Goal: Task Accomplishment & Management: Use online tool/utility

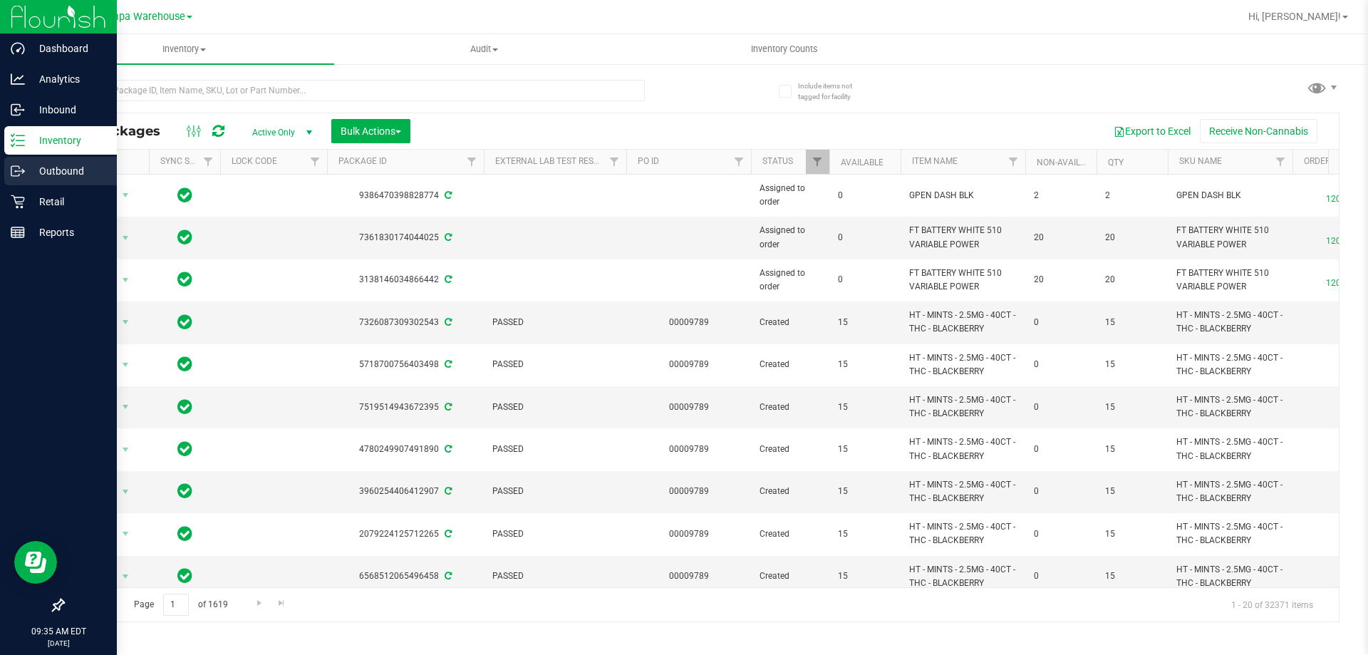
click at [34, 167] on p "Outbound" at bounding box center [68, 170] width 86 height 17
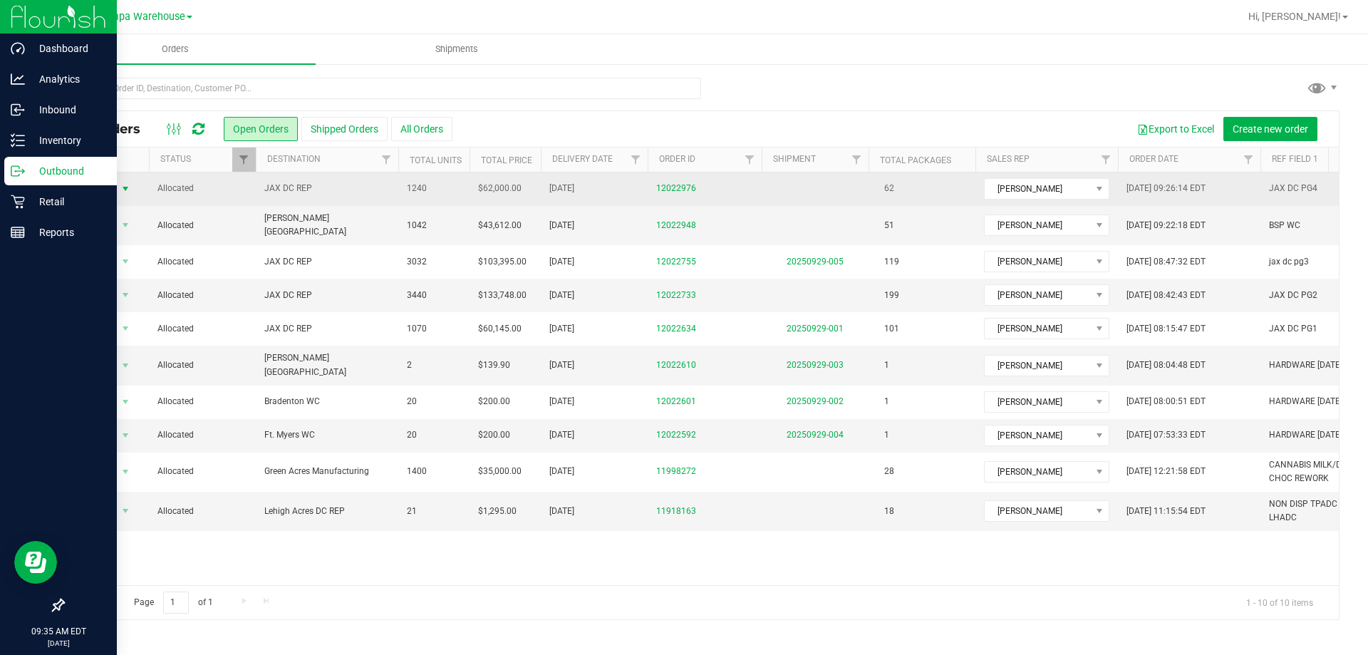
click at [123, 187] on span "select" at bounding box center [125, 188] width 11 height 11
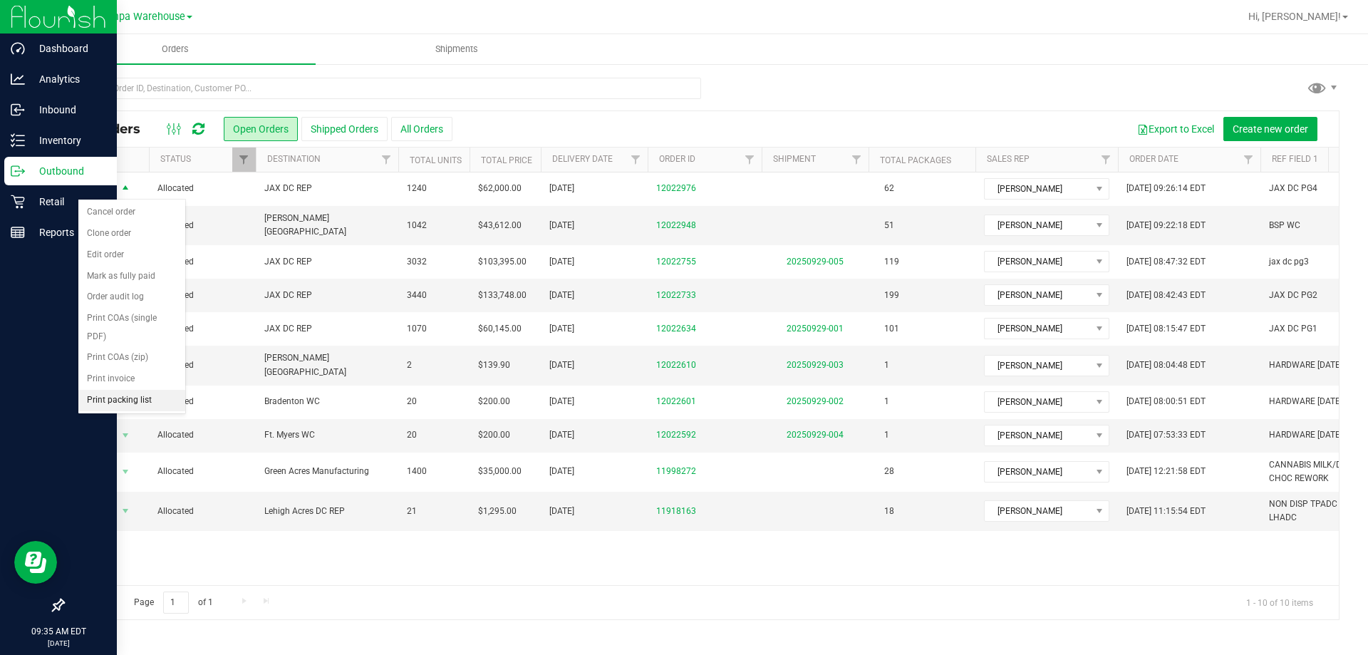
click at [125, 400] on li "Print packing list" at bounding box center [131, 400] width 107 height 21
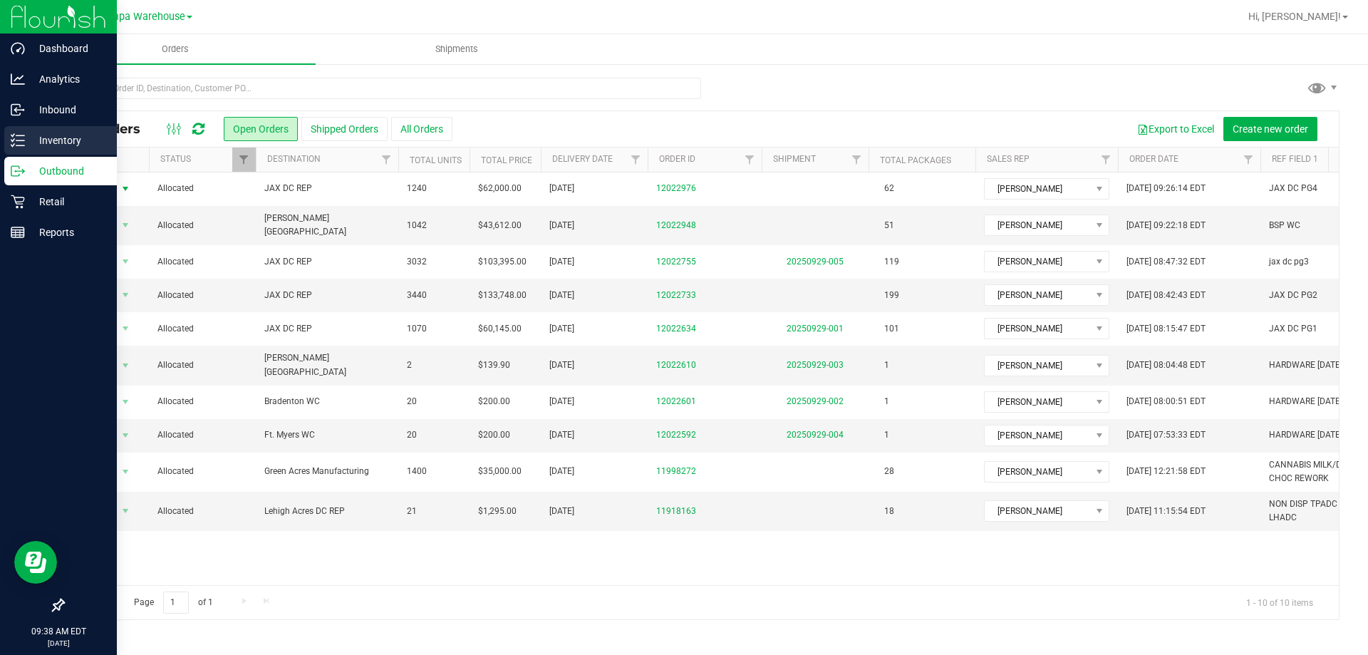
click at [25, 148] on p "Inventory" at bounding box center [68, 140] width 86 height 17
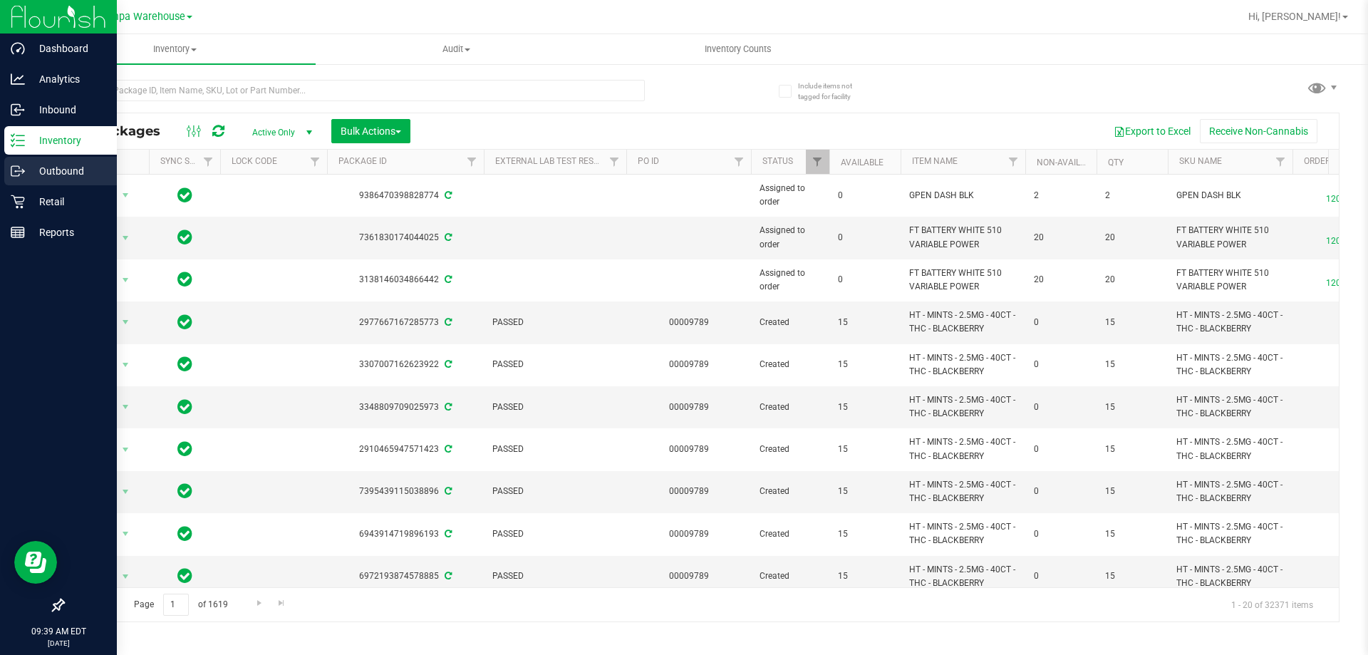
click at [33, 169] on p "Outbound" at bounding box center [68, 170] width 86 height 17
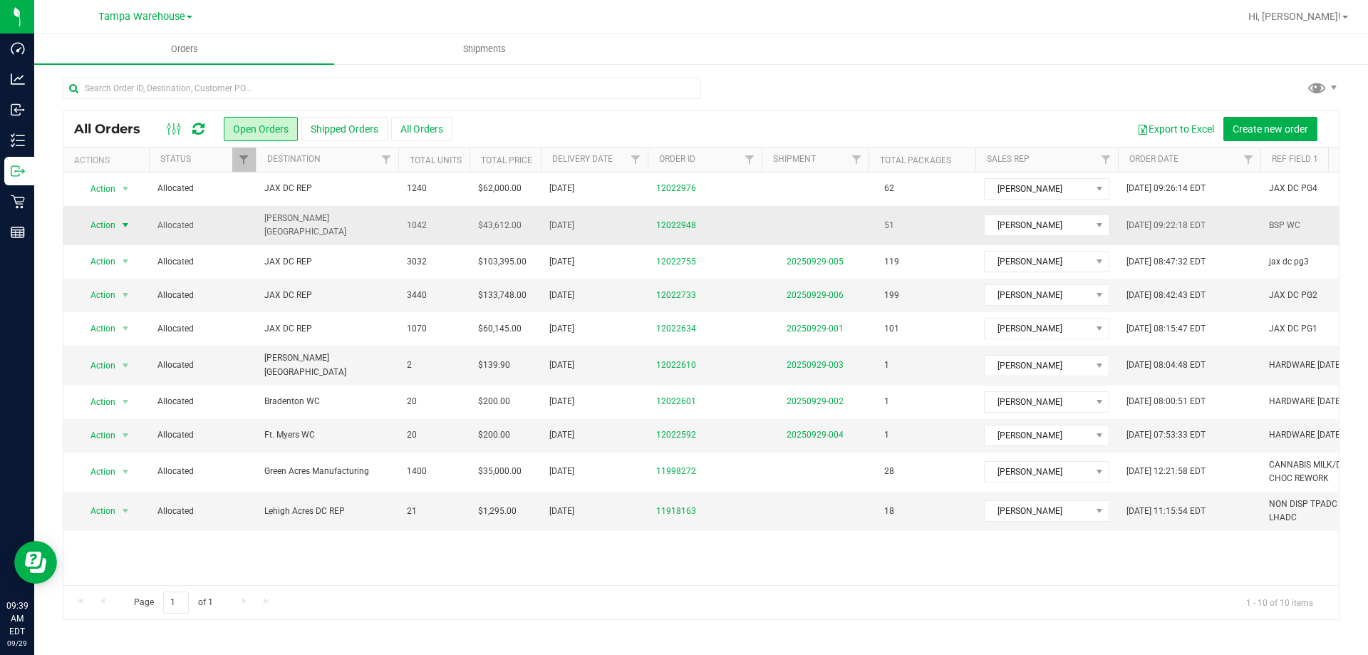
click at [113, 215] on span "Action" at bounding box center [97, 225] width 38 height 20
click at [121, 439] on li "Print packing list" at bounding box center [131, 433] width 107 height 21
